Goal: Task Accomplishment & Management: Complete application form

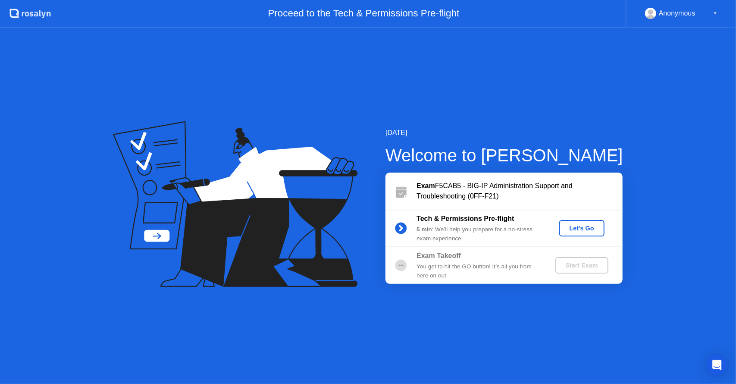
click at [572, 225] on div "Let's Go" at bounding box center [582, 228] width 38 height 7
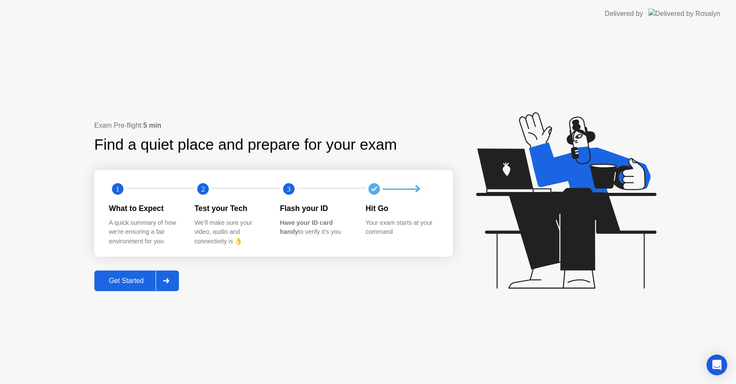
click at [131, 283] on div "Get Started" at bounding box center [126, 281] width 59 height 8
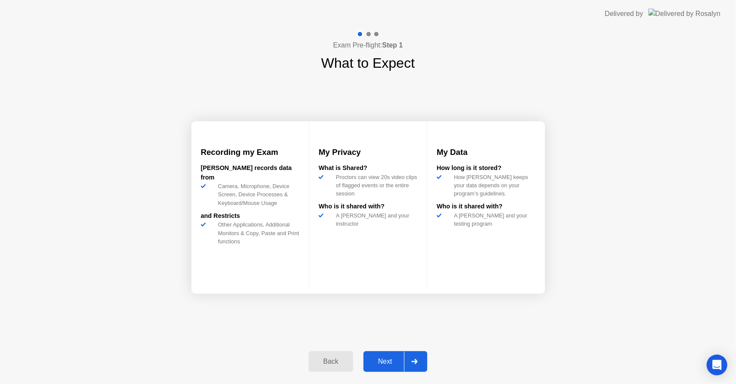
click at [389, 362] on div "Next" at bounding box center [385, 362] width 38 height 8
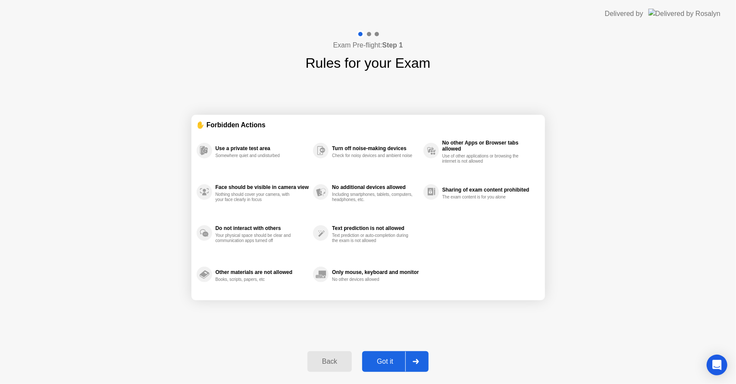
click at [389, 362] on div "Got it" at bounding box center [385, 362] width 41 height 8
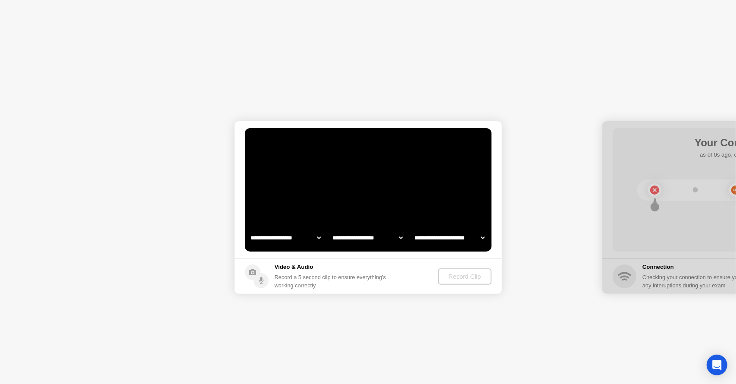
select select "**********"
select select "*******"
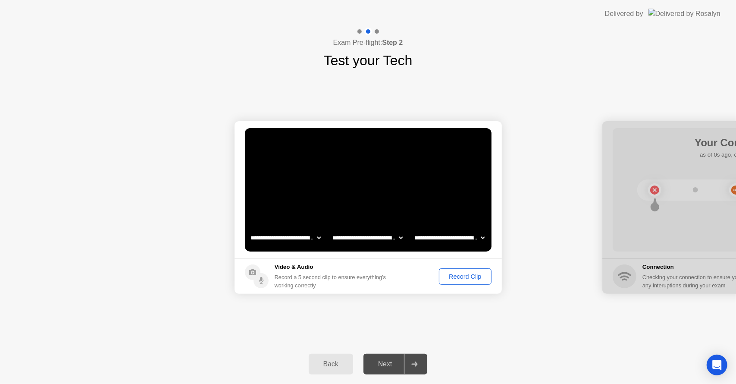
click at [347, 238] on select "**********" at bounding box center [368, 237] width 74 height 17
click at [431, 242] on select "**********" at bounding box center [450, 237] width 74 height 17
click at [451, 277] on div "Record Clip" at bounding box center [465, 276] width 46 height 7
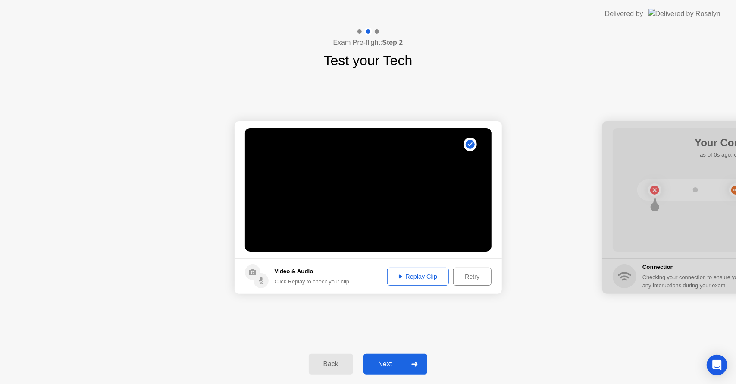
click at [411, 280] on div "Replay Clip" at bounding box center [418, 276] width 56 height 7
click at [400, 277] on icon at bounding box center [400, 276] width 3 height 4
click at [422, 277] on div "Replay Clip" at bounding box center [418, 276] width 56 height 7
click at [388, 365] on div "Next" at bounding box center [385, 364] width 38 height 8
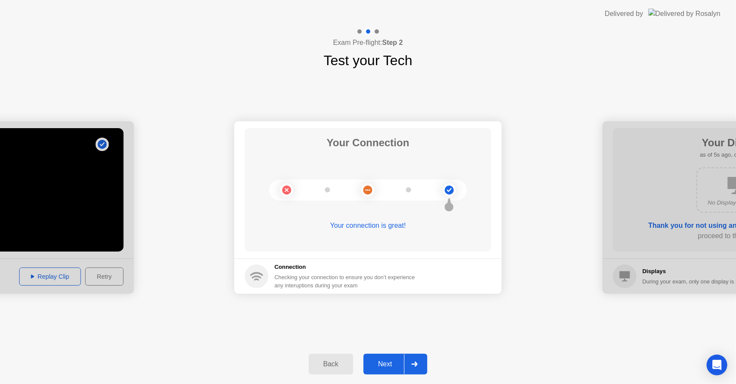
click at [383, 362] on div "Next" at bounding box center [385, 364] width 38 height 8
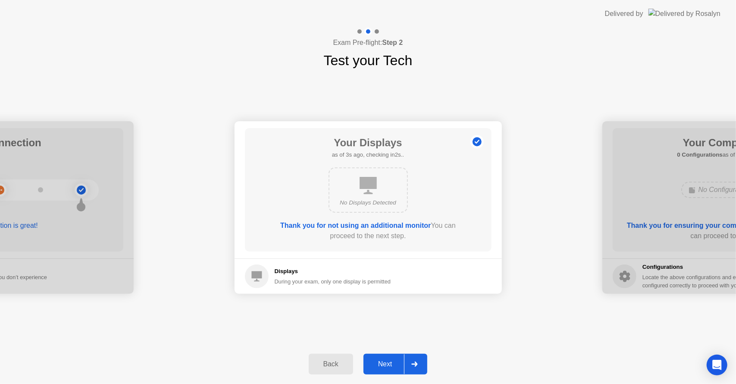
click at [381, 362] on div "Next" at bounding box center [385, 364] width 38 height 8
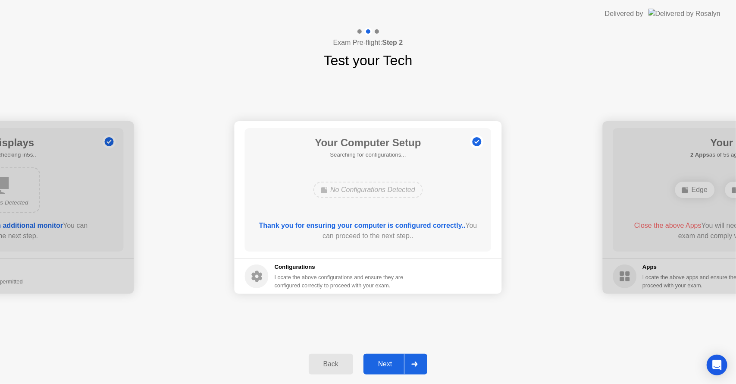
click at [381, 362] on div "Next" at bounding box center [385, 364] width 38 height 8
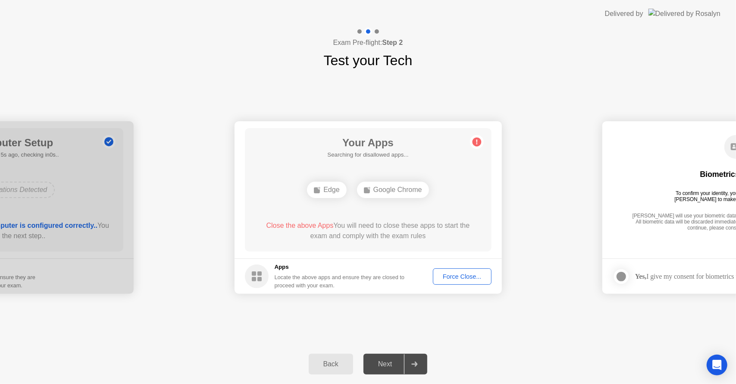
click at [447, 276] on div "Force Close..." at bounding box center [462, 276] width 53 height 7
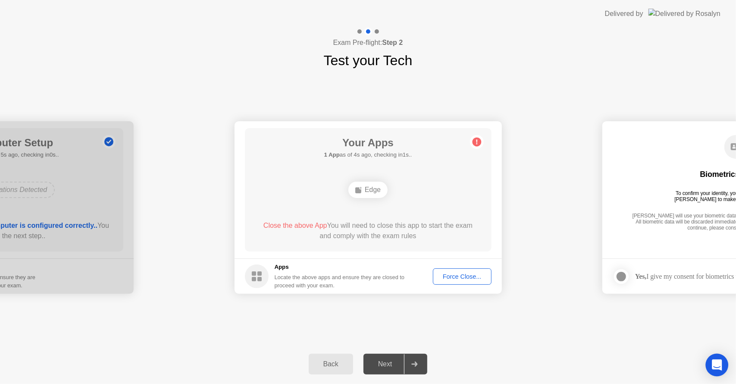
click at [717, 363] on icon "Open Intercom Messenger" at bounding box center [717, 364] width 10 height 11
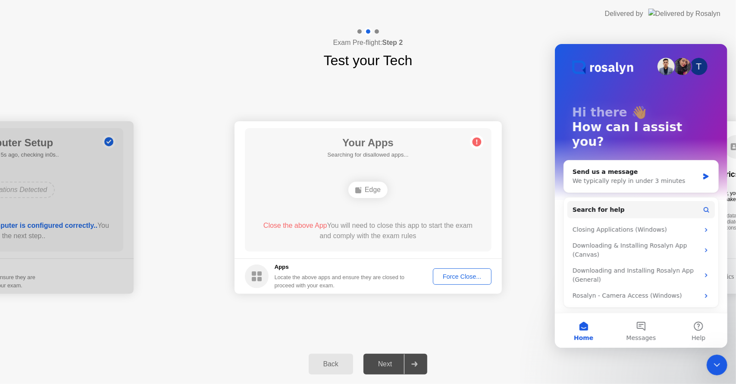
click at [716, 363] on icon "Close Intercom Messenger" at bounding box center [717, 364] width 10 height 10
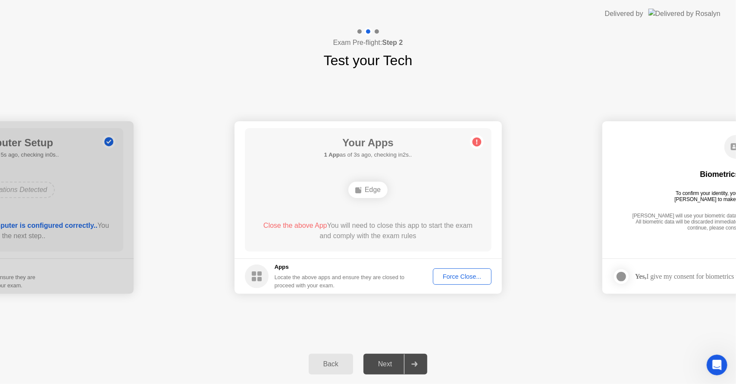
click at [472, 141] on icon at bounding box center [477, 142] width 14 height 14
click at [363, 191] on div "Edge" at bounding box center [368, 190] width 39 height 16
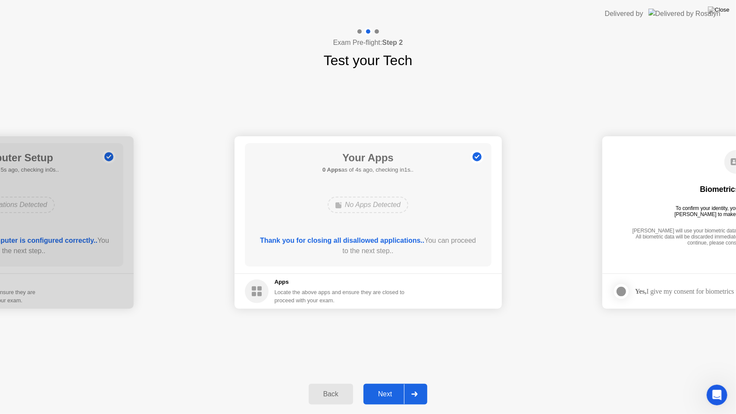
click at [379, 384] on div "Next" at bounding box center [385, 394] width 38 height 8
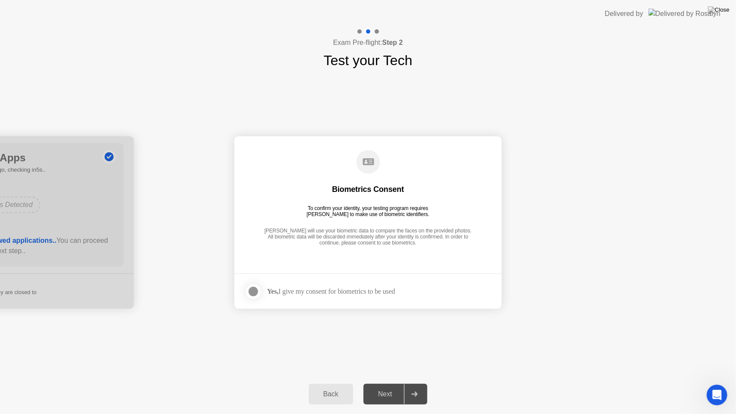
click at [254, 294] on div at bounding box center [254, 291] width 10 height 10
click at [379, 384] on button "Next" at bounding box center [396, 394] width 64 height 21
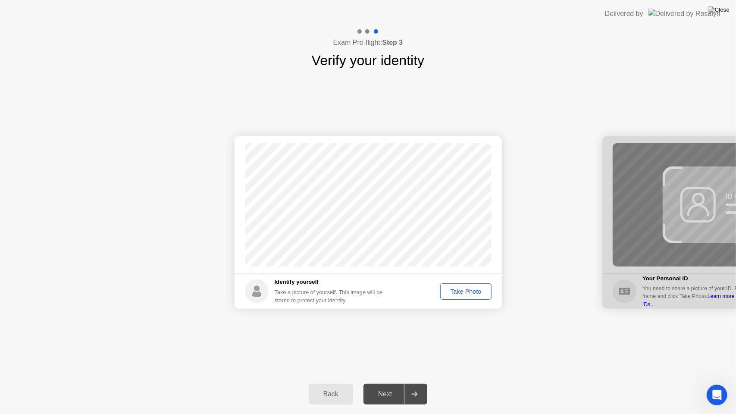
click at [456, 290] on div "Take Photo" at bounding box center [466, 291] width 45 height 7
click at [379, 384] on div "Next" at bounding box center [385, 394] width 38 height 8
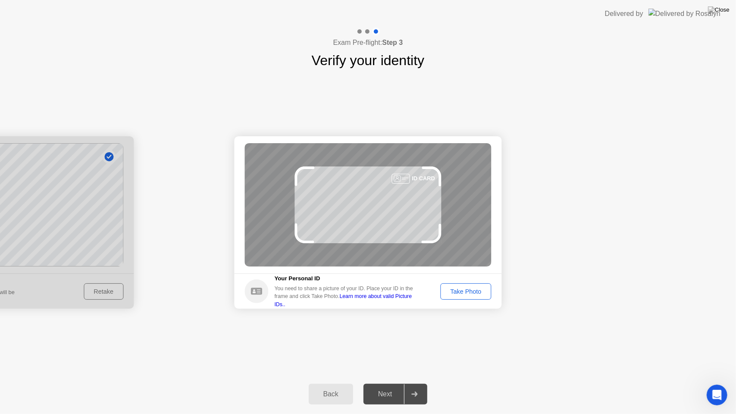
click at [412, 302] on link "Learn more about valid Picture IDs.." at bounding box center [344, 300] width 138 height 14
click at [462, 289] on div "Take Photo" at bounding box center [466, 291] width 45 height 7
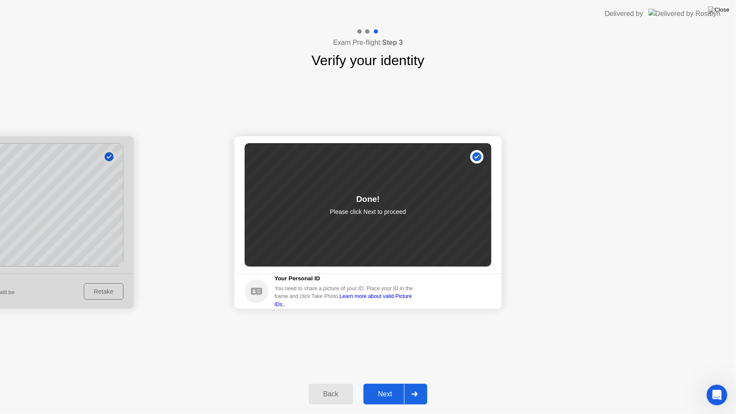
click at [386, 384] on div "Next" at bounding box center [385, 394] width 38 height 8
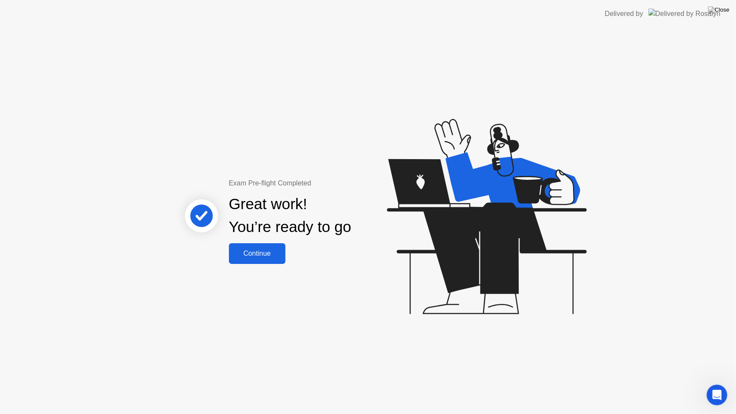
click at [249, 254] on div "Continue" at bounding box center [257, 254] width 51 height 8
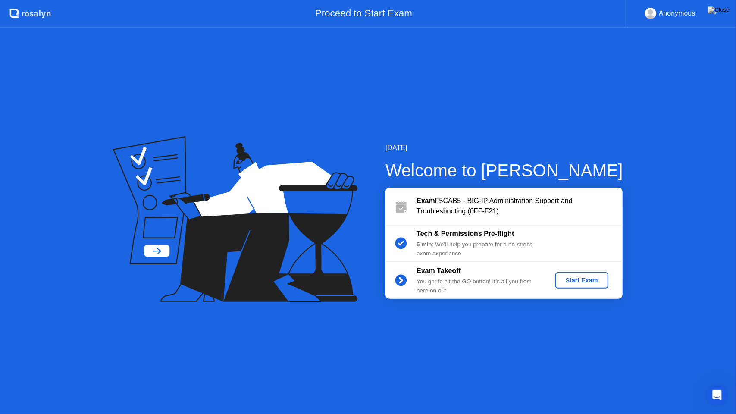
click at [567, 278] on div "Start Exam" at bounding box center [582, 280] width 46 height 7
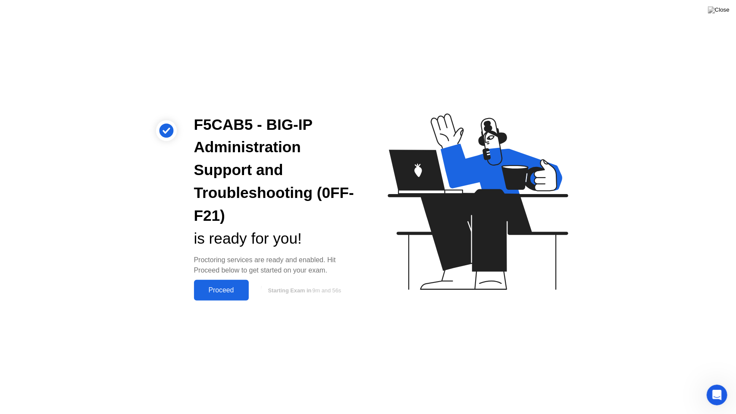
click at [214, 292] on div "Proceed" at bounding box center [222, 290] width 50 height 8
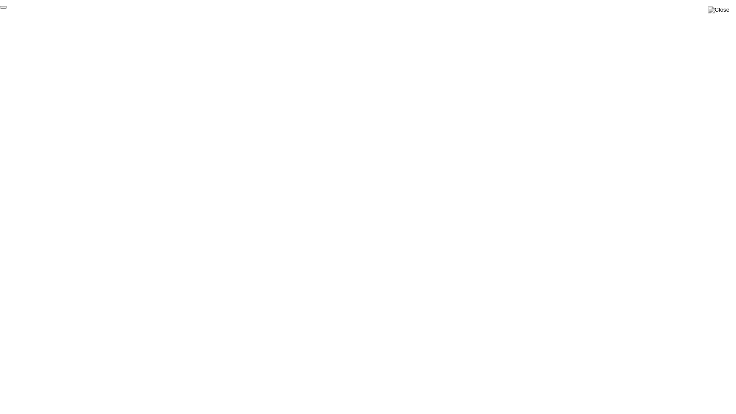
click div "End Proctoring Session"
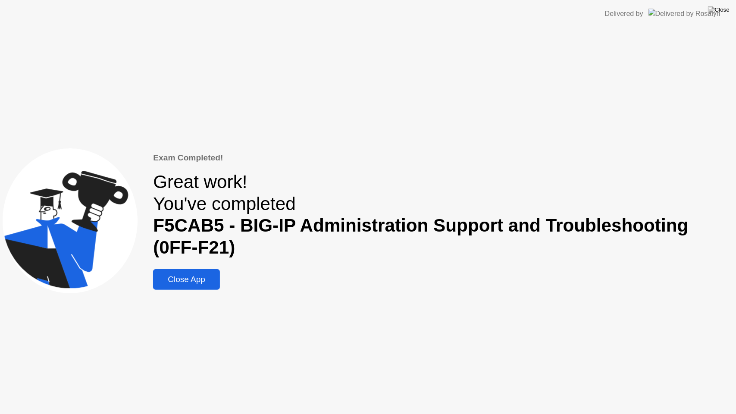
click at [181, 278] on div "Close App" at bounding box center [187, 279] width 62 height 9
